Goal: Task Accomplishment & Management: Manage account settings

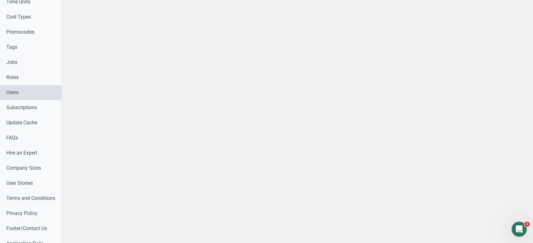
scroll to position [326, 0]
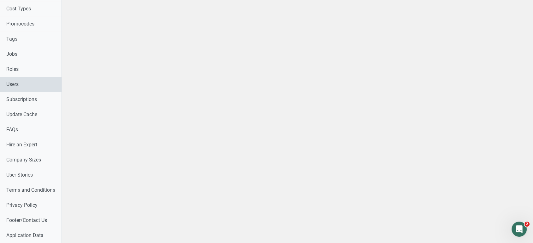
click at [10, 92] on link "Users" at bounding box center [30, 84] width 61 height 15
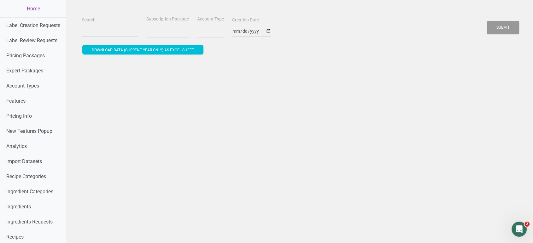
select select
click at [104, 35] on input "Search" at bounding box center [110, 31] width 56 height 11
type input "d"
select select
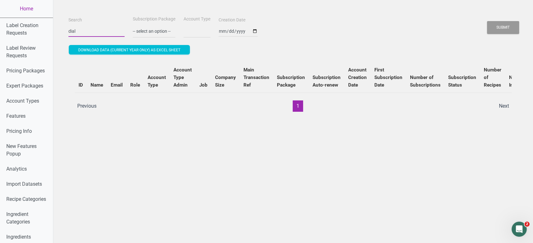
type input "diala"
select select
type input "diala"
select select
type input "diala f"
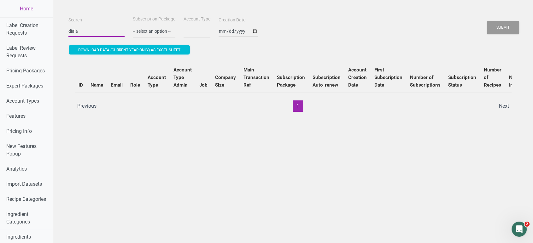
select select
type input "diala fa"
select select
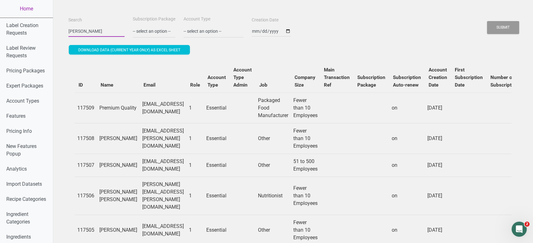
type input "[PERSON_NAME]"
click at [487, 21] on button "Submit" at bounding box center [503, 27] width 32 height 13
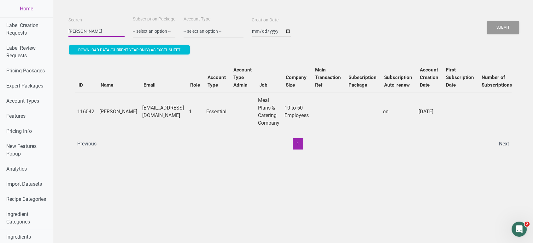
scroll to position [0, 163]
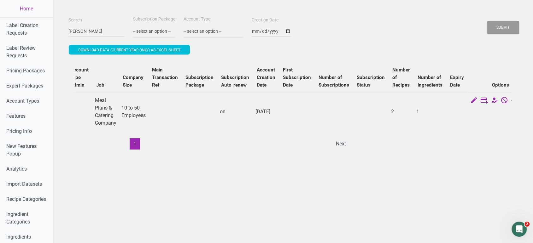
click at [480, 100] on icon at bounding box center [484, 100] width 8 height 9
select select "US"
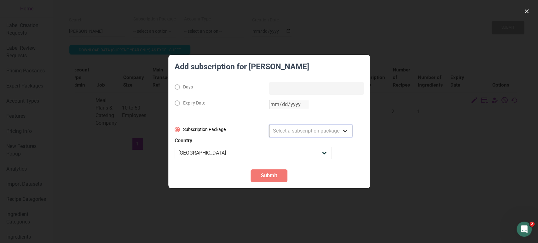
click at [291, 134] on select "Select a subscription package Monthly Yearly Quarterly Free Trial" at bounding box center [310, 131] width 83 height 13
click at [336, 182] on div "Submit" at bounding box center [269, 176] width 189 height 13
click at [414, 117] on div at bounding box center [269, 121] width 538 height 243
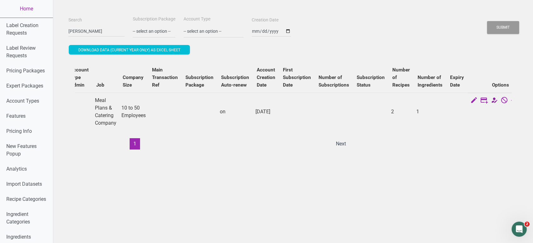
click at [490, 99] on icon at bounding box center [494, 100] width 8 height 9
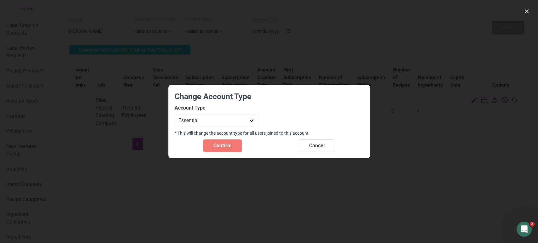
click at [210, 113] on div "Account Type Individual Essential Pro Business Old Enterprise 3 Users (799$) Ol…" at bounding box center [217, 116] width 84 height 22
click at [211, 121] on select "Individual Essential Pro Business Old Enterprise 3 Users (799$) Old Enterprise …" at bounding box center [217, 120] width 84 height 13
select select "13"
click at [175, 114] on select "Individual Essential Pro Business Old Enterprise 3 Users (799$) Old Enterprise …" at bounding box center [217, 120] width 84 height 13
click at [226, 146] on span "Confirm" at bounding box center [222, 146] width 18 height 8
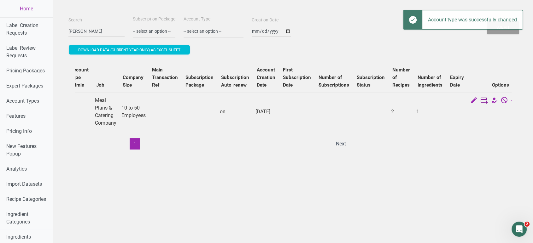
click at [480, 99] on icon at bounding box center [484, 100] width 8 height 9
select select "US"
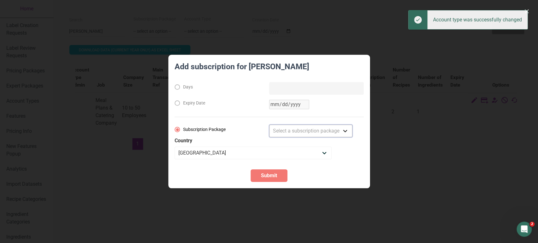
click at [289, 135] on select "Select a subscription package Monthly Yearly Quarterly Free Trial" at bounding box center [310, 131] width 83 height 13
select select "8"
click at [269, 125] on select "Select a subscription package Monthly Yearly Quarterly Free Trial" at bounding box center [310, 131] width 83 height 13
click at [266, 177] on span "Submit" at bounding box center [269, 176] width 16 height 8
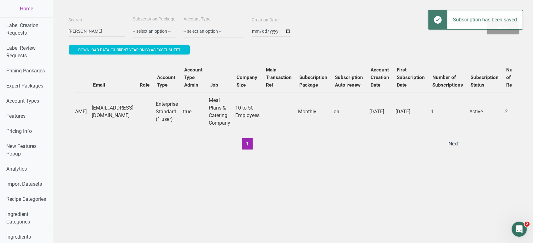
scroll to position [0, 0]
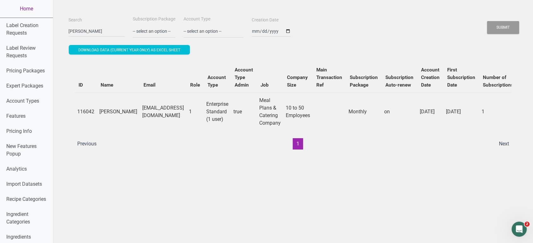
click at [28, 9] on link "Home" at bounding box center [26, 9] width 53 height 18
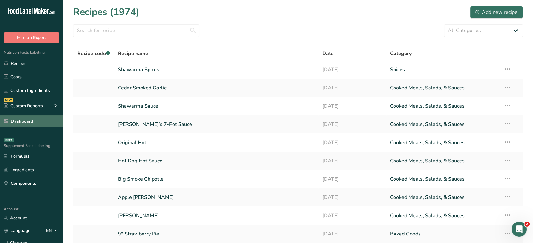
click at [42, 116] on link "Dashboard" at bounding box center [31, 121] width 63 height 12
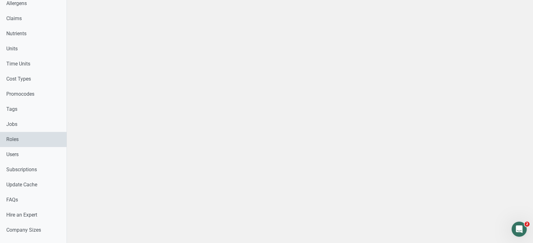
scroll to position [295, 0]
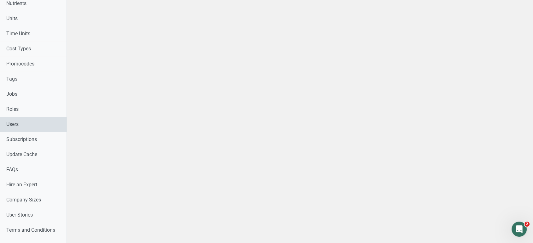
click at [38, 127] on link "Users" at bounding box center [33, 124] width 67 height 15
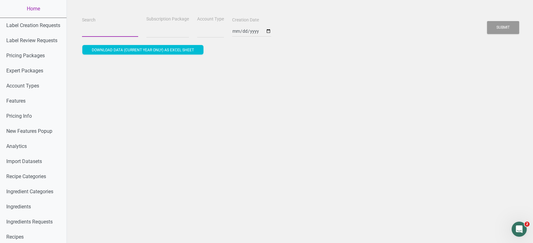
click at [111, 30] on input "Search" at bounding box center [110, 31] width 56 height 11
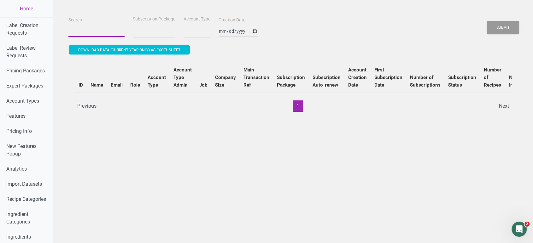
select select
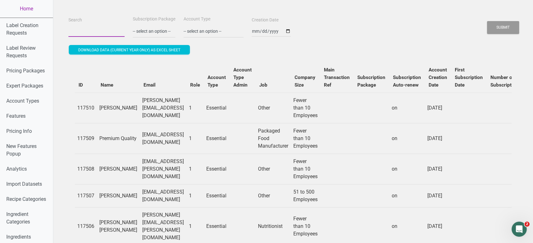
paste input "[EMAIL_ADDRESS][DOMAIN_NAME]"
click at [487, 21] on button "Submit" at bounding box center [503, 27] width 32 height 13
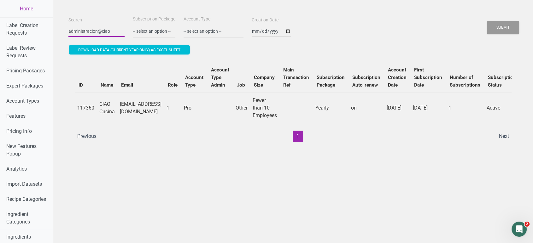
scroll to position [0, 0]
type input "a"
paste input "[PERSON_NAME][EMAIL_ADDRESS][DOMAIN_NAME]"
type input "[PERSON_NAME][EMAIL_ADDRESS][DOMAIN_NAME]"
click at [487, 21] on button "Submit" at bounding box center [503, 27] width 32 height 13
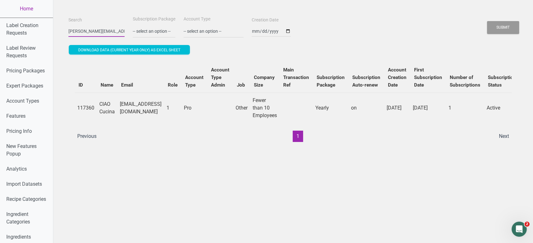
click at [487, 21] on button "Submit" at bounding box center [503, 27] width 32 height 13
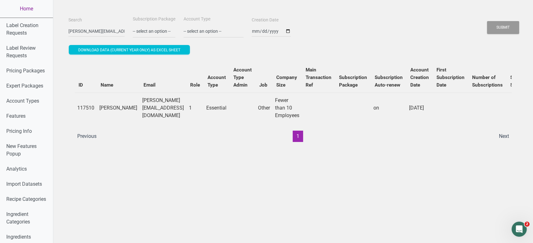
click at [38, 2] on link "Home" at bounding box center [26, 9] width 53 height 18
